Goal: Information Seeking & Learning: Learn about a topic

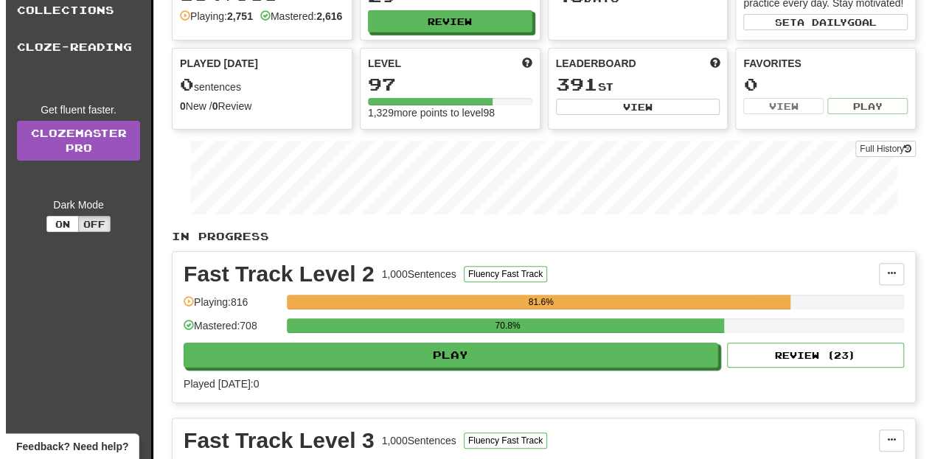
scroll to position [97, 0]
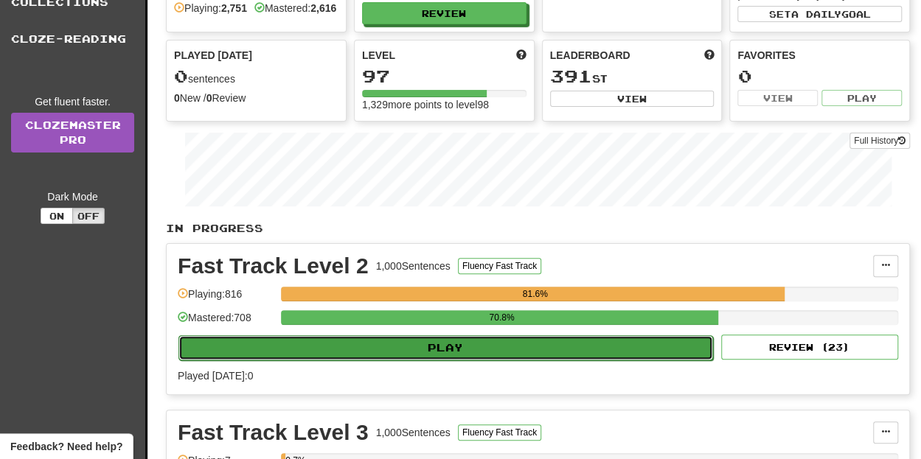
click at [535, 350] on button "Play" at bounding box center [445, 348] width 535 height 25
select select "**"
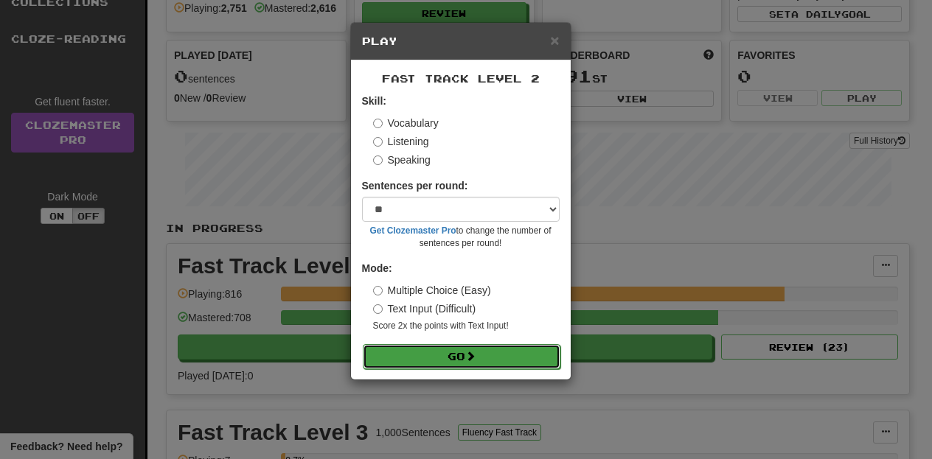
click at [476, 359] on span at bounding box center [470, 356] width 10 height 10
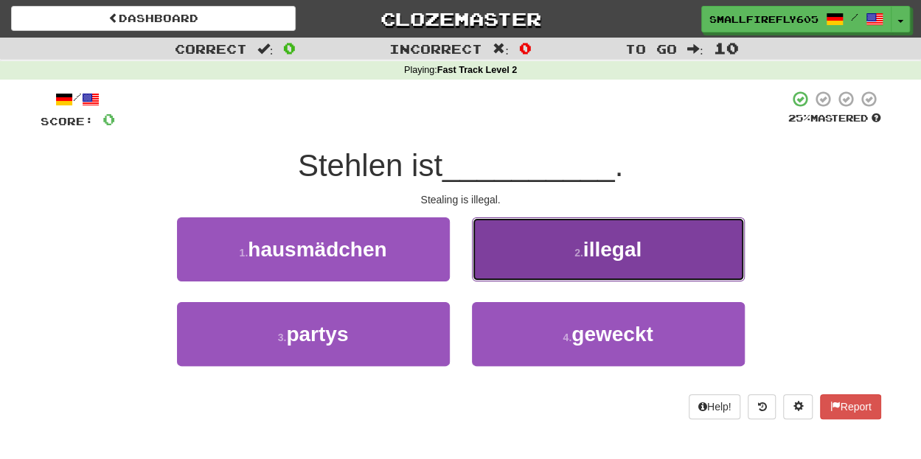
click at [618, 246] on span "illegal" at bounding box center [612, 249] width 58 height 23
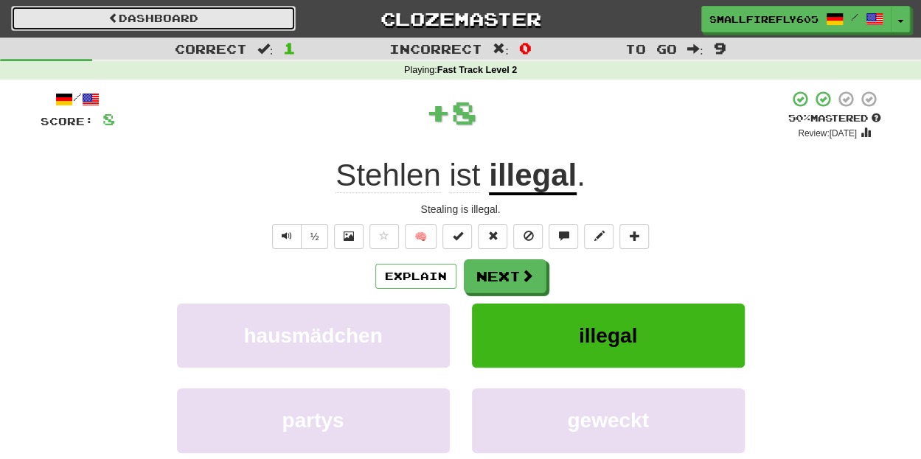
click at [202, 24] on link "Dashboard" at bounding box center [153, 18] width 285 height 25
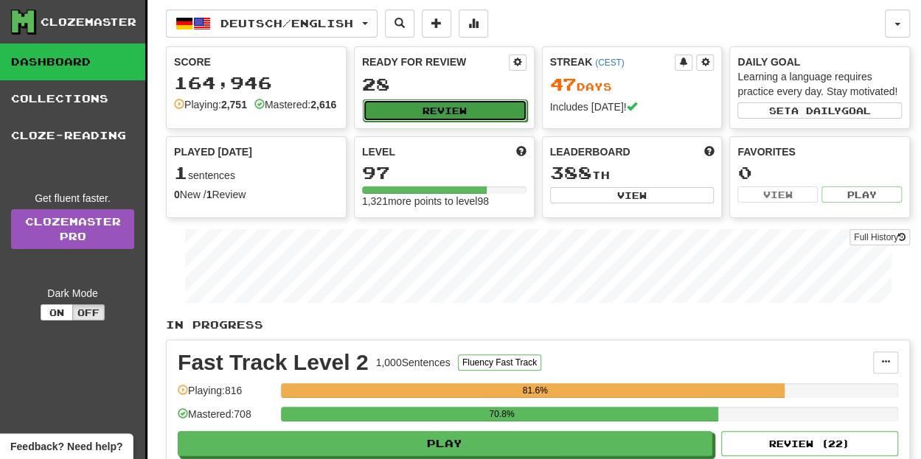
click at [457, 113] on button "Review" at bounding box center [445, 111] width 164 height 22
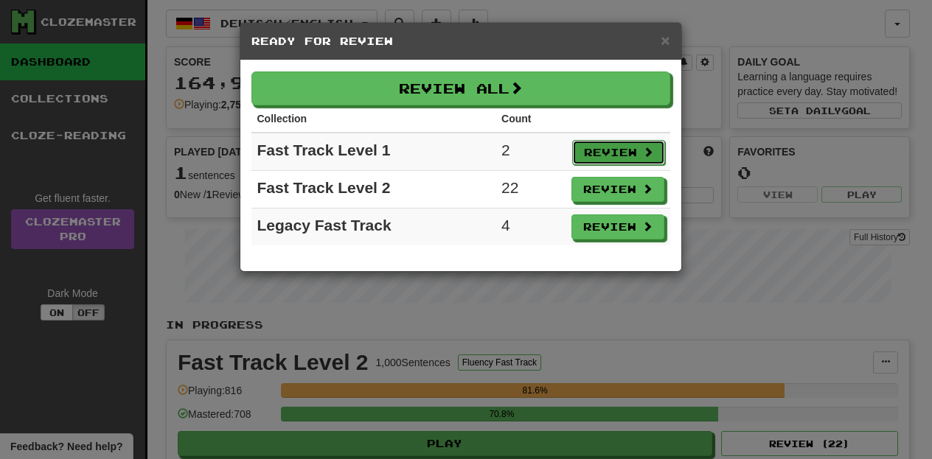
click at [636, 145] on button "Review" at bounding box center [618, 152] width 93 height 25
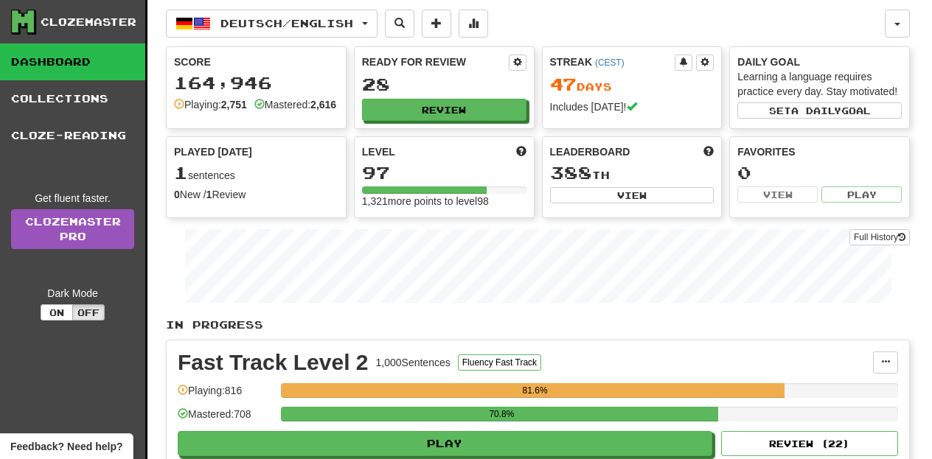
select select "**"
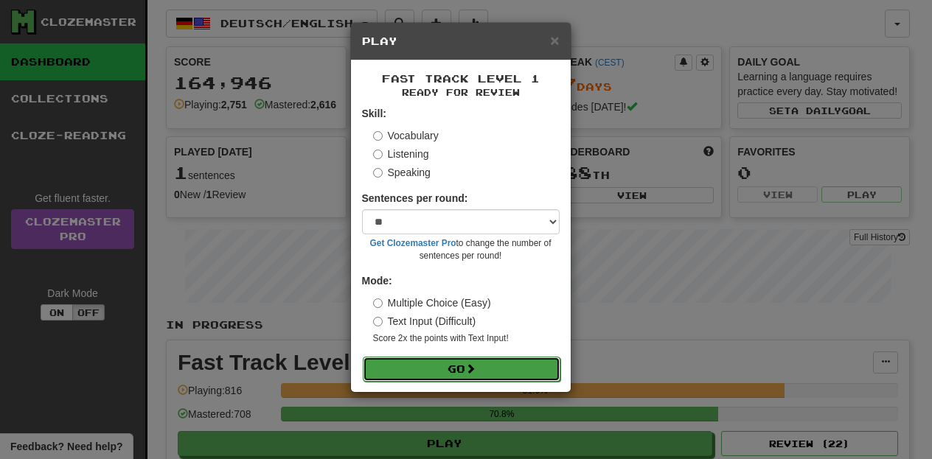
click at [454, 379] on button "Go" at bounding box center [462, 369] width 198 height 25
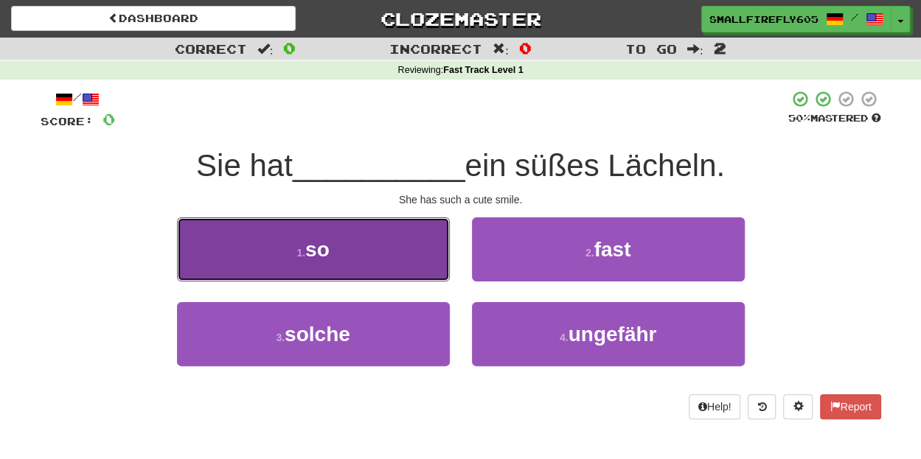
click at [302, 243] on button "1 . so" at bounding box center [313, 250] width 273 height 64
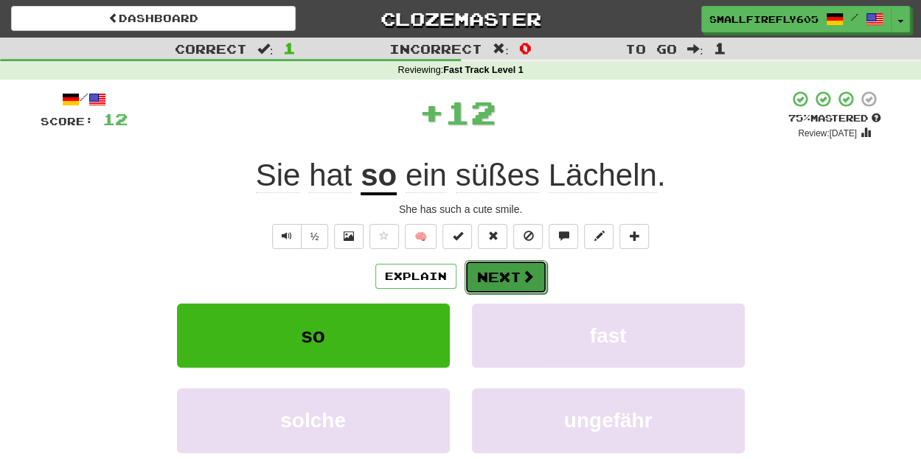
click at [493, 269] on button "Next" at bounding box center [506, 277] width 83 height 34
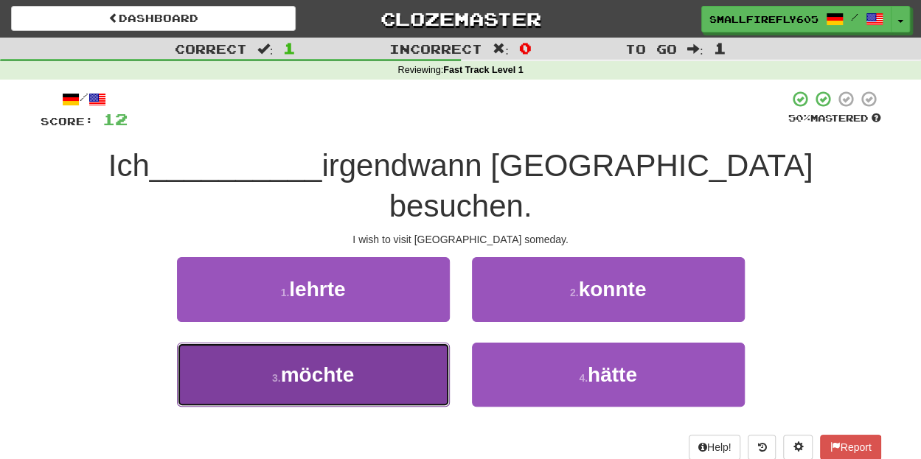
click at [350, 343] on button "3 . möchte" at bounding box center [313, 375] width 273 height 64
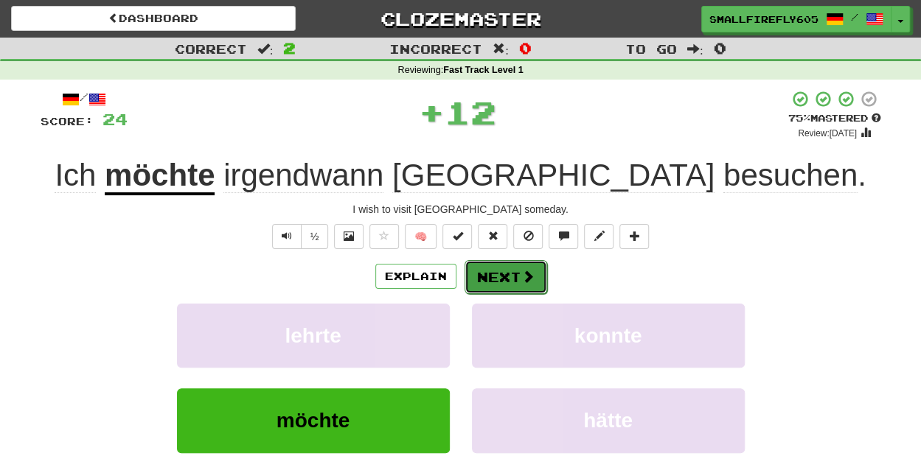
click at [490, 275] on button "Next" at bounding box center [506, 277] width 83 height 34
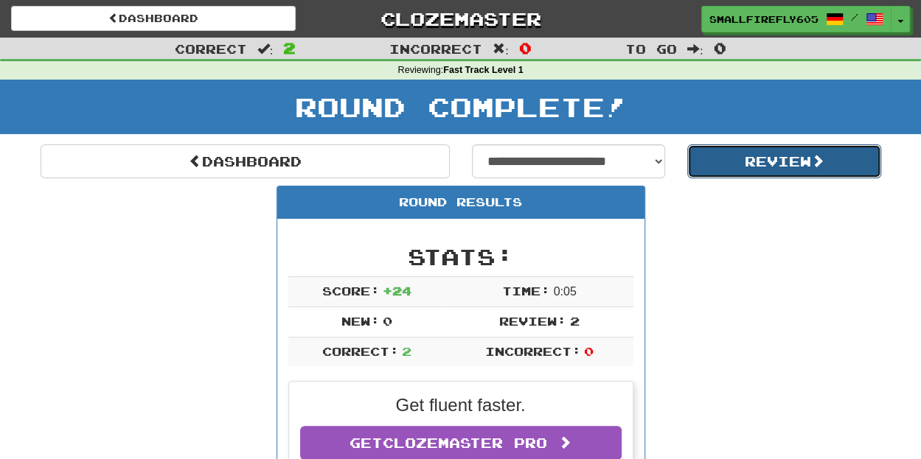
click at [792, 166] on button "Review" at bounding box center [784, 162] width 194 height 34
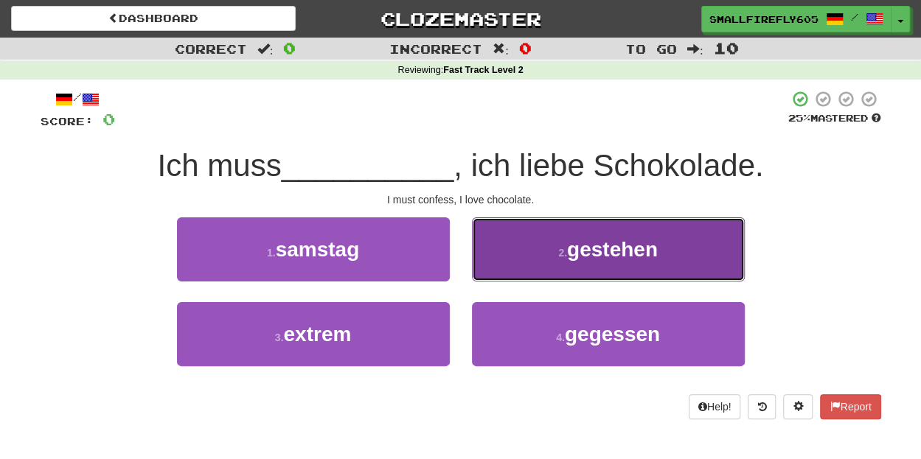
click at [592, 254] on span "gestehen" at bounding box center [612, 249] width 91 height 23
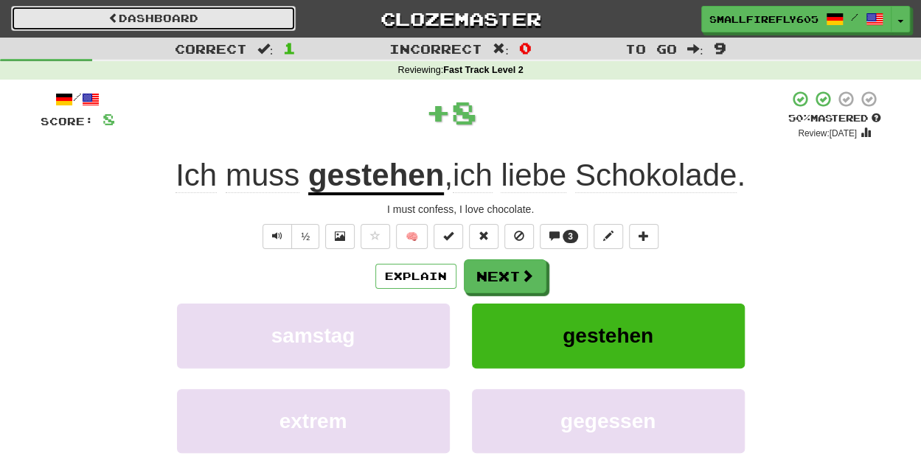
click at [205, 12] on link "Dashboard" at bounding box center [153, 18] width 285 height 25
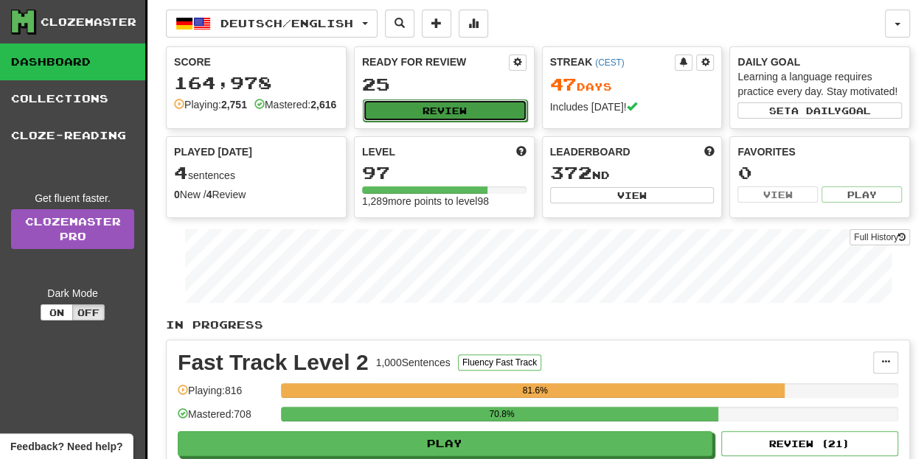
click at [426, 114] on button "Review" at bounding box center [445, 111] width 164 height 22
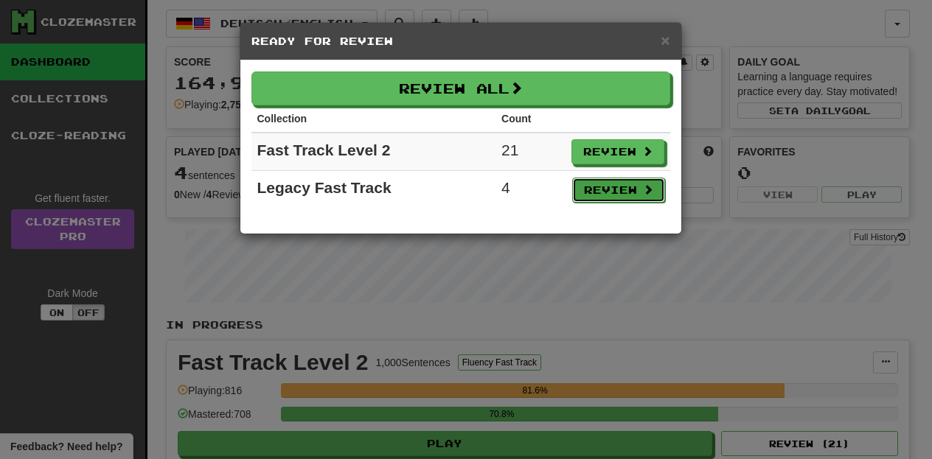
click at [592, 196] on button "Review" at bounding box center [618, 190] width 93 height 25
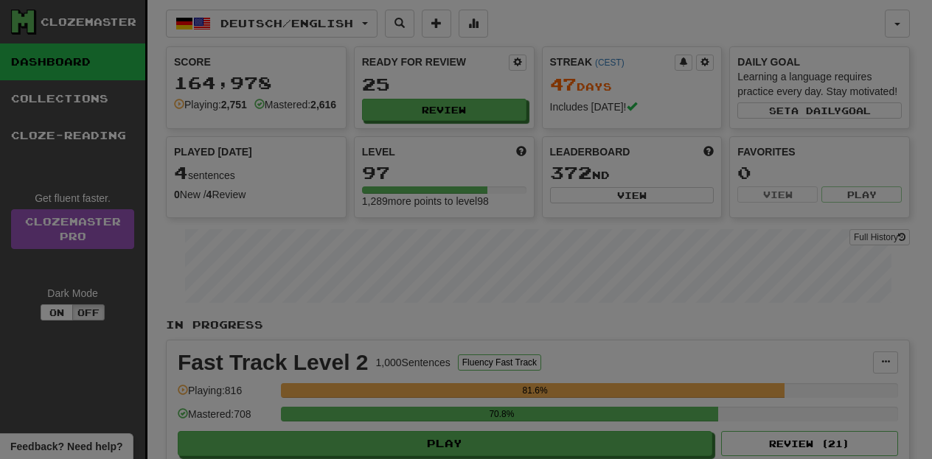
select select "**"
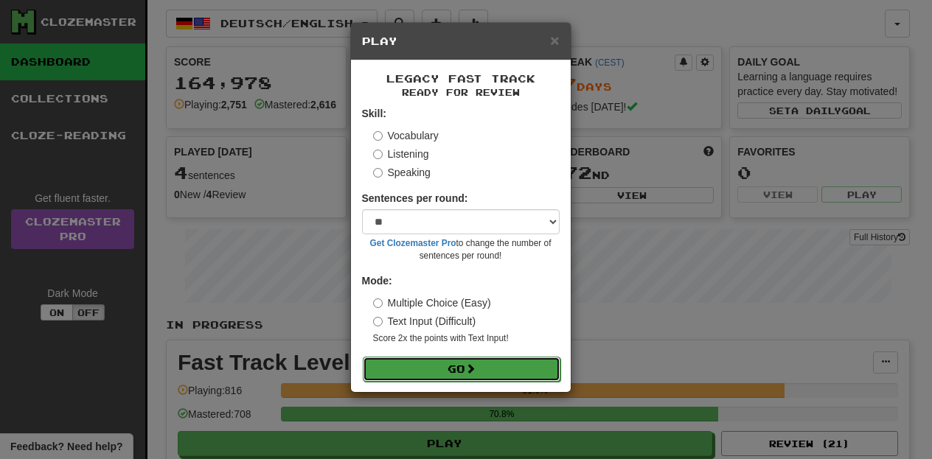
click at [465, 378] on button "Go" at bounding box center [462, 369] width 198 height 25
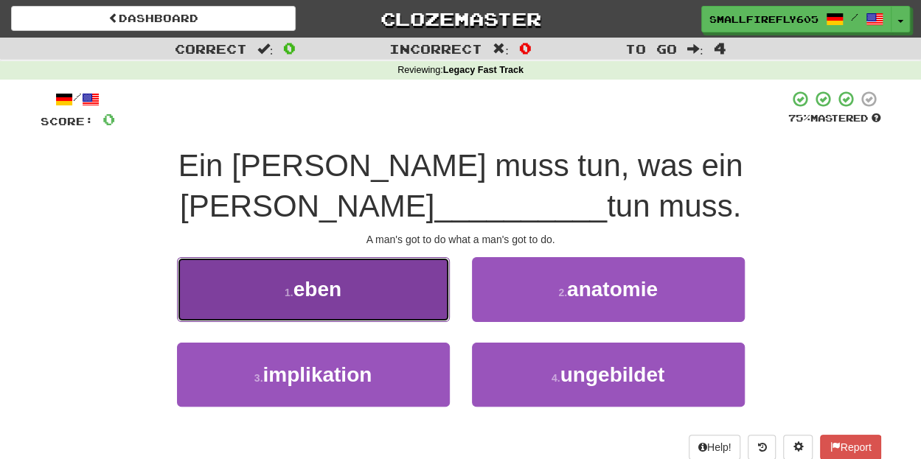
click at [187, 257] on button "1 . eben" at bounding box center [313, 289] width 273 height 64
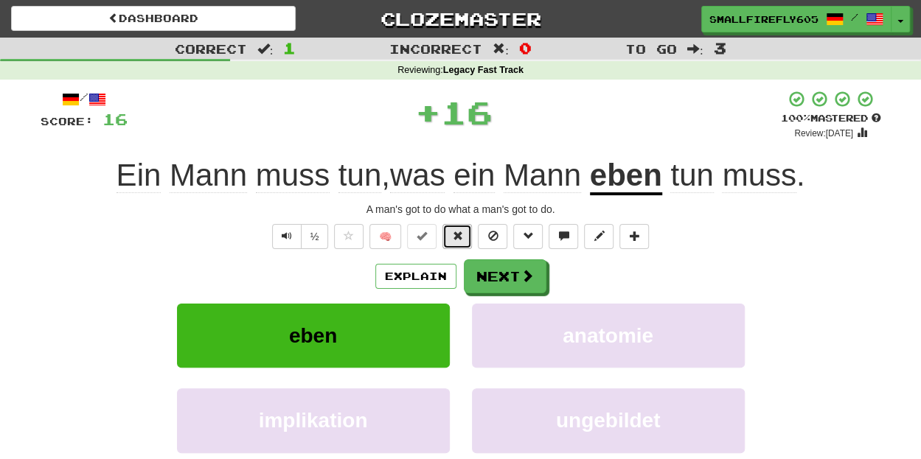
click at [460, 231] on span at bounding box center [457, 236] width 10 height 10
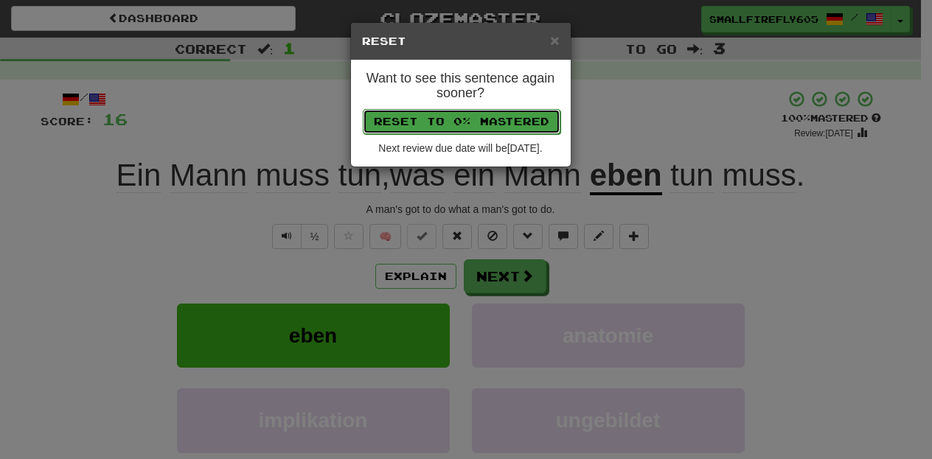
click at [476, 111] on button "Reset to 0% Mastered" at bounding box center [462, 121] width 198 height 25
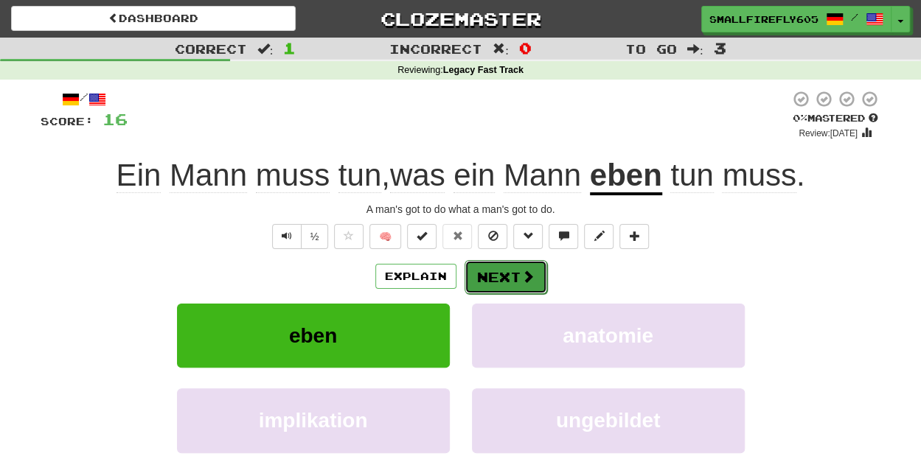
click at [512, 271] on button "Next" at bounding box center [506, 277] width 83 height 34
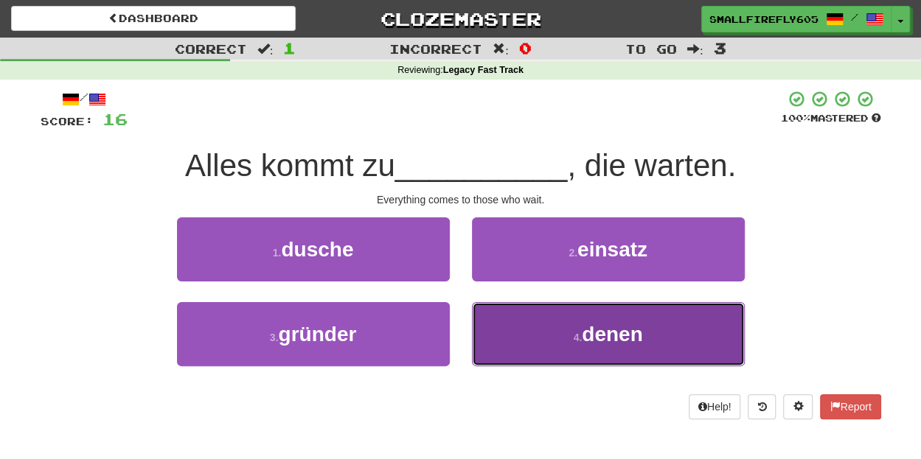
click at [509, 325] on button "4 . denen" at bounding box center [608, 334] width 273 height 64
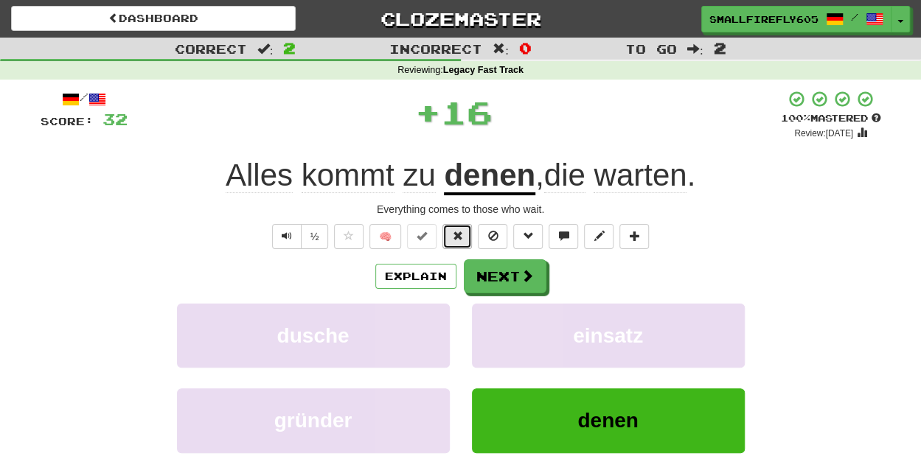
click at [471, 235] on button at bounding box center [458, 236] width 30 height 25
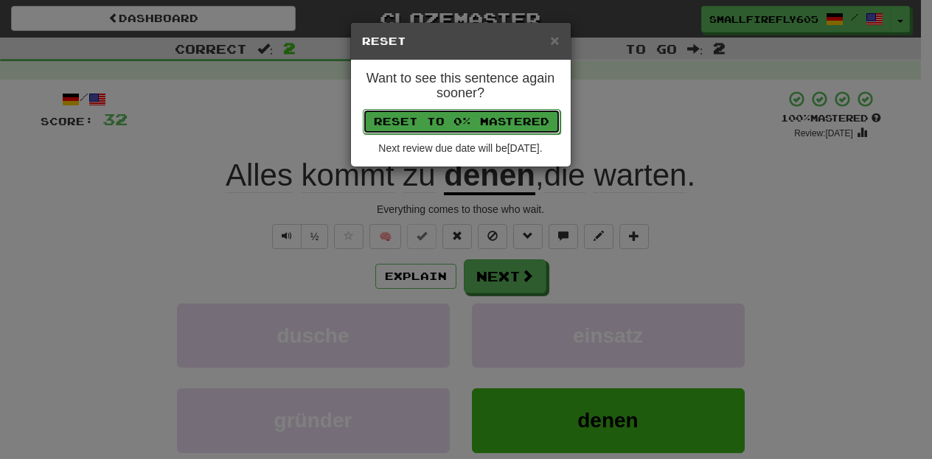
click at [503, 114] on button "Reset to 0% Mastered" at bounding box center [462, 121] width 198 height 25
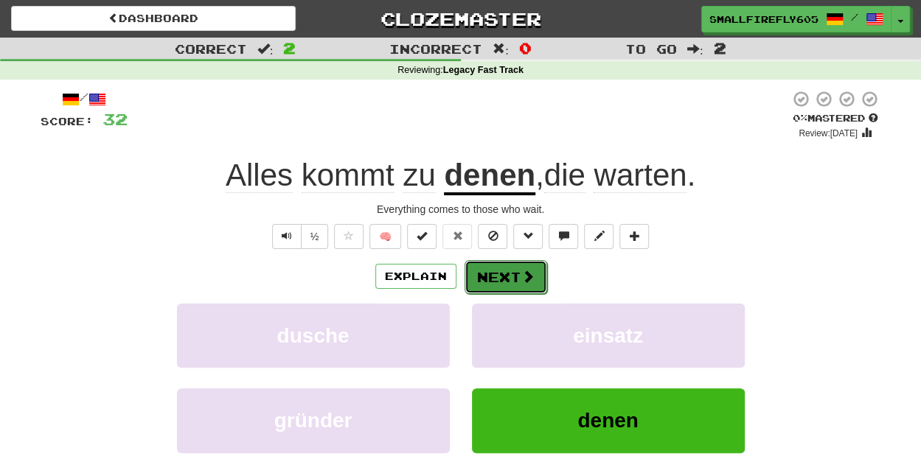
click at [510, 272] on button "Next" at bounding box center [506, 277] width 83 height 34
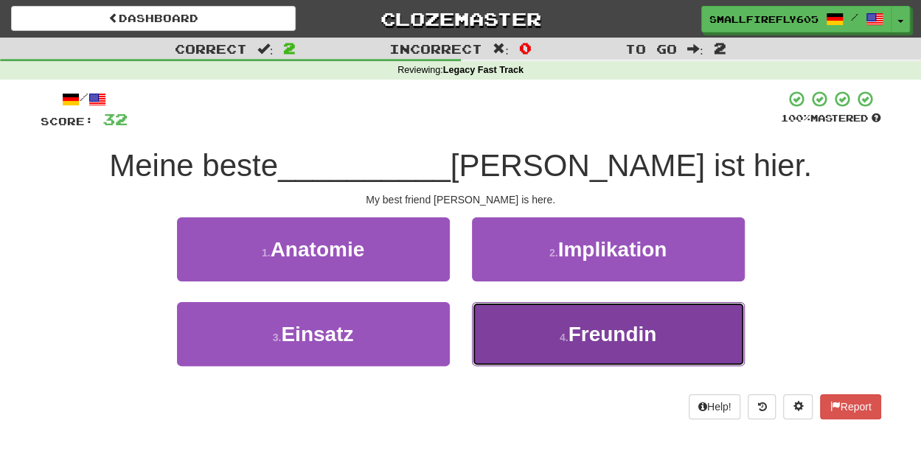
click at [584, 340] on span "Freundin" at bounding box center [612, 334] width 89 height 23
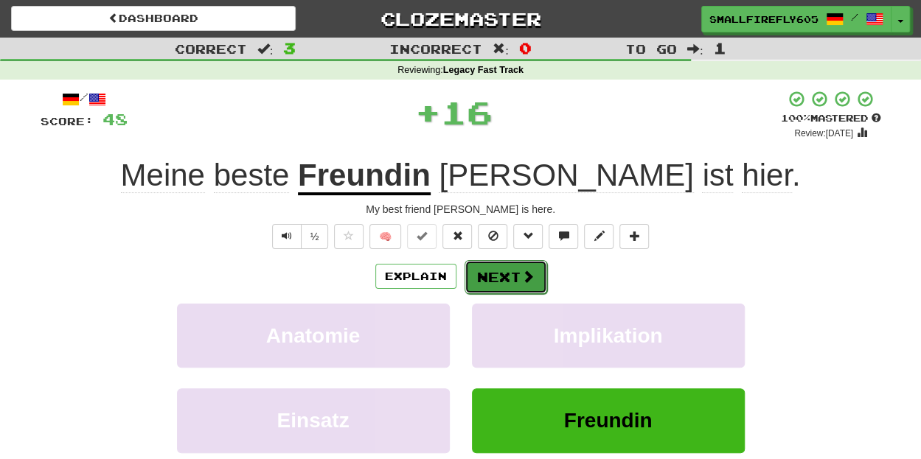
click at [510, 265] on button "Next" at bounding box center [506, 277] width 83 height 34
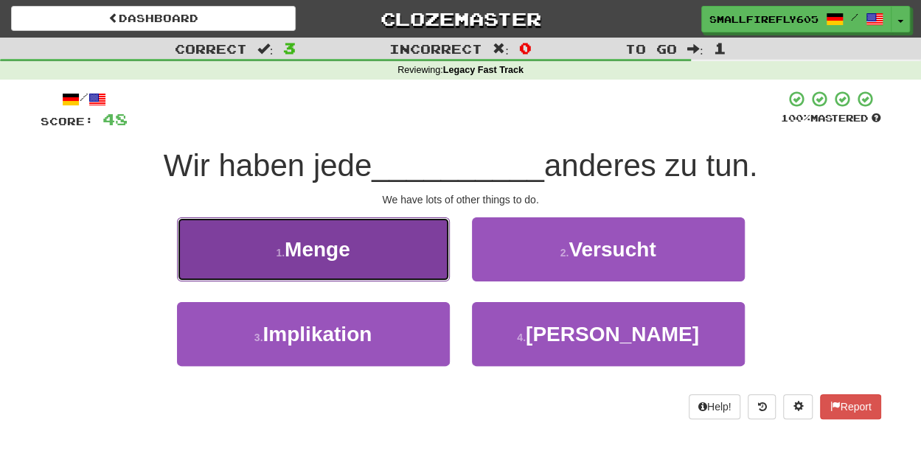
click at [384, 263] on button "1 . Menge" at bounding box center [313, 250] width 273 height 64
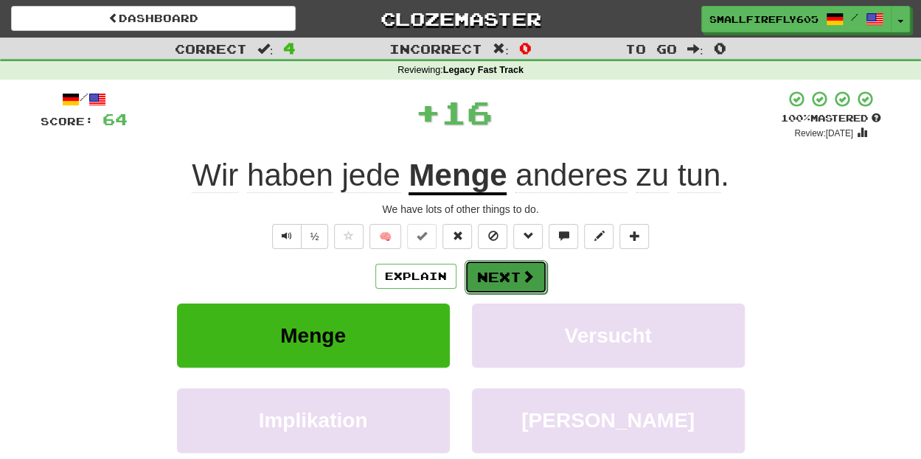
click at [512, 280] on button "Next" at bounding box center [506, 277] width 83 height 34
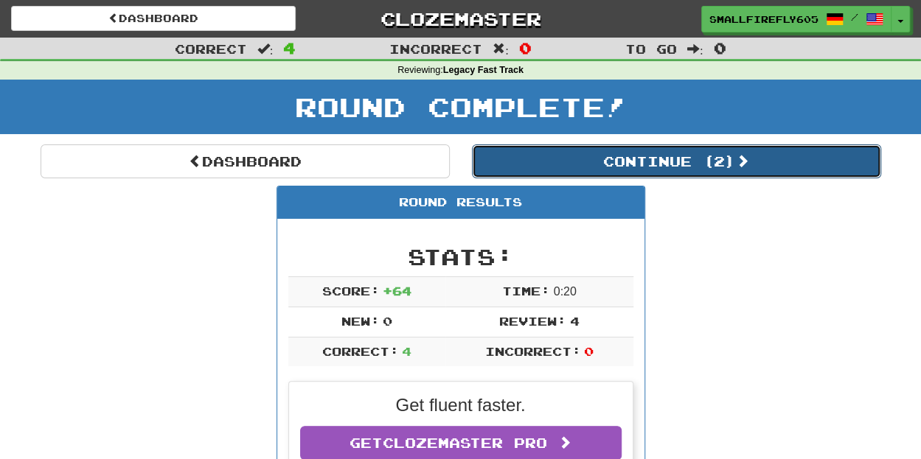
click at [628, 169] on button "Continue ( 2 )" at bounding box center [676, 162] width 409 height 34
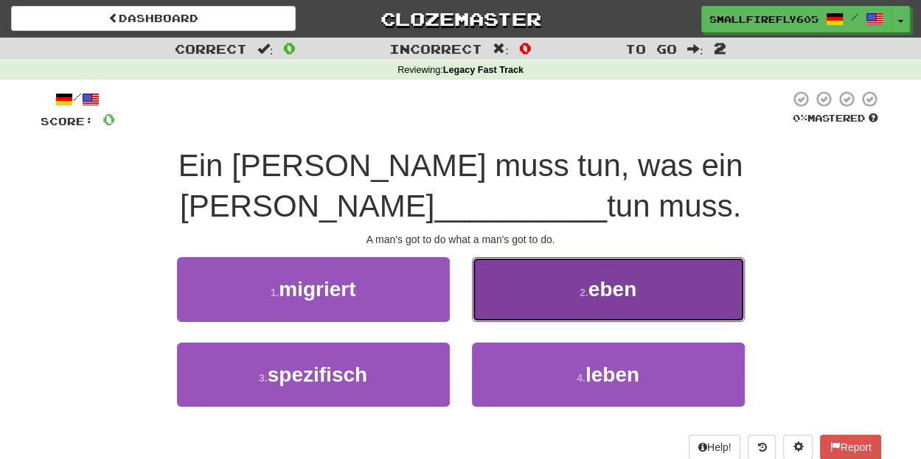
click at [555, 257] on button "2 . eben" at bounding box center [608, 289] width 273 height 64
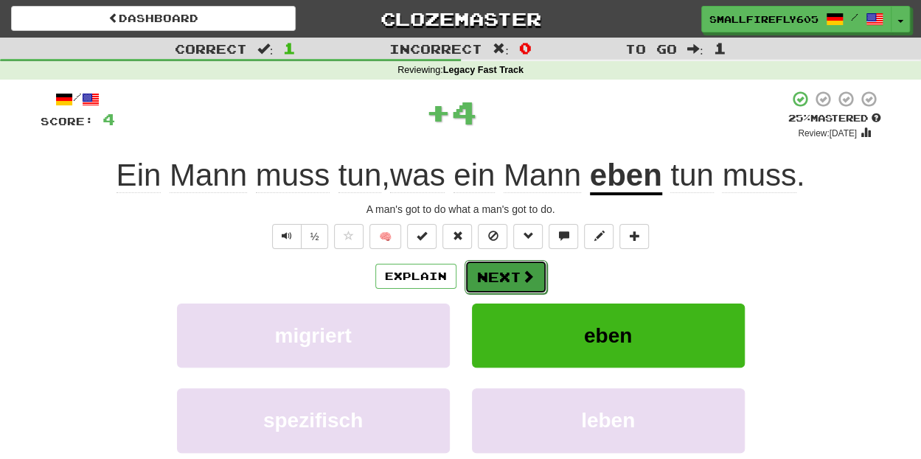
click at [499, 272] on button "Next" at bounding box center [506, 277] width 83 height 34
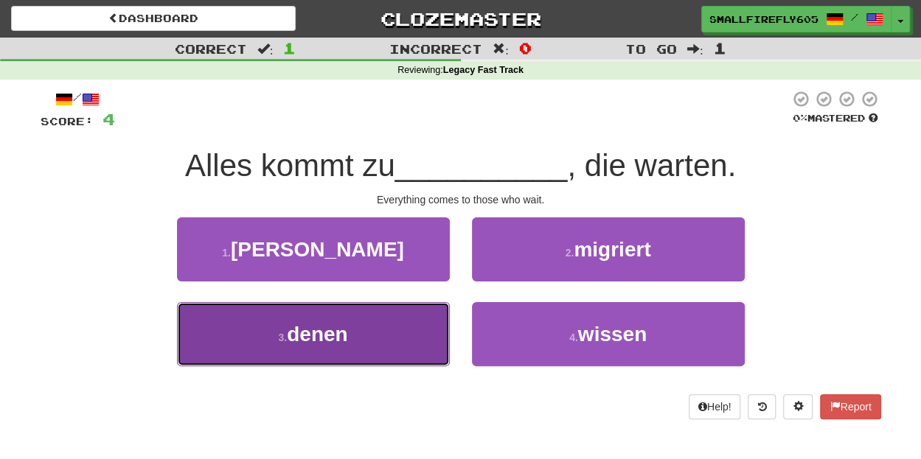
click at [327, 338] on span "denen" at bounding box center [317, 334] width 60 height 23
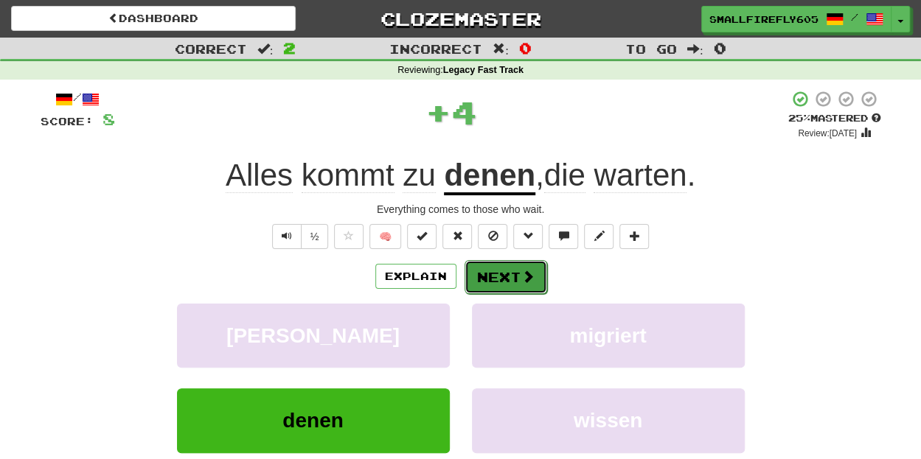
click at [525, 278] on span at bounding box center [527, 276] width 13 height 13
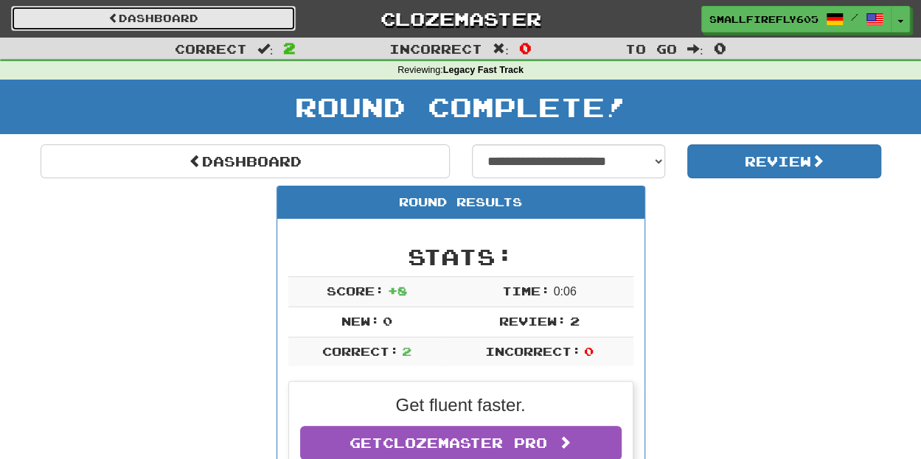
click at [150, 24] on link "Dashboard" at bounding box center [153, 18] width 285 height 25
